Goal: Register for event/course

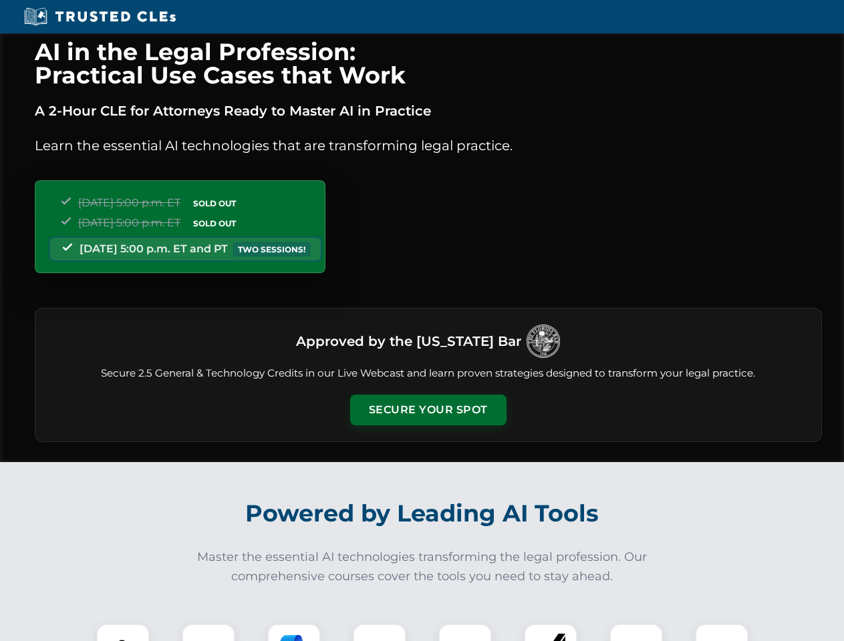
click at [428, 410] on button "Secure Your Spot" at bounding box center [428, 410] width 156 height 31
click at [123, 633] on img at bounding box center [123, 650] width 39 height 39
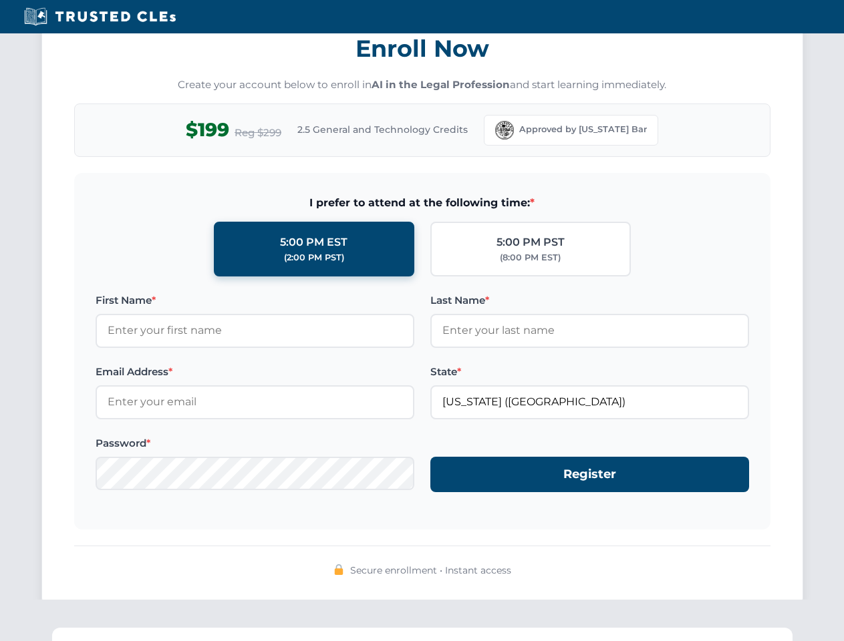
scroll to position [1312, 0]
